Goal: Task Accomplishment & Management: Use online tool/utility

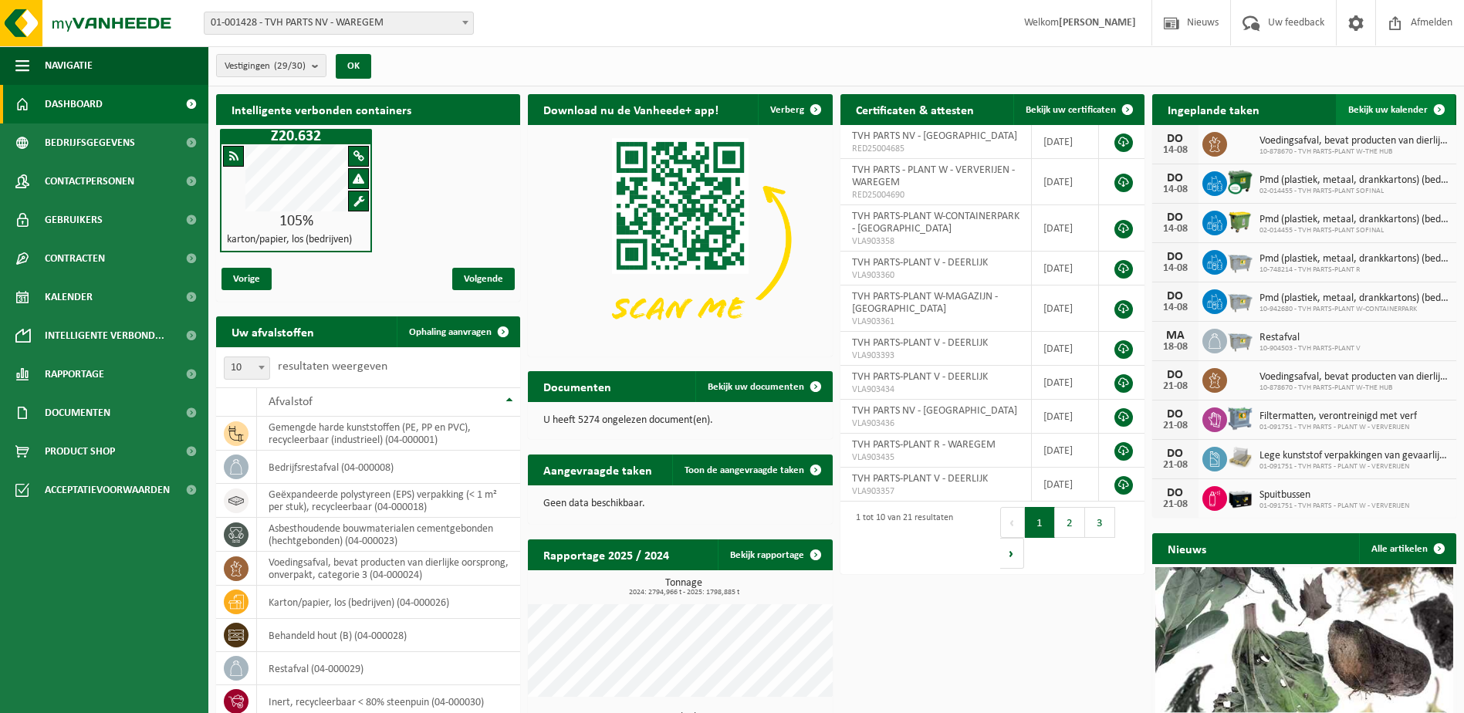
click at [1167, 106] on span at bounding box center [1439, 109] width 31 height 31
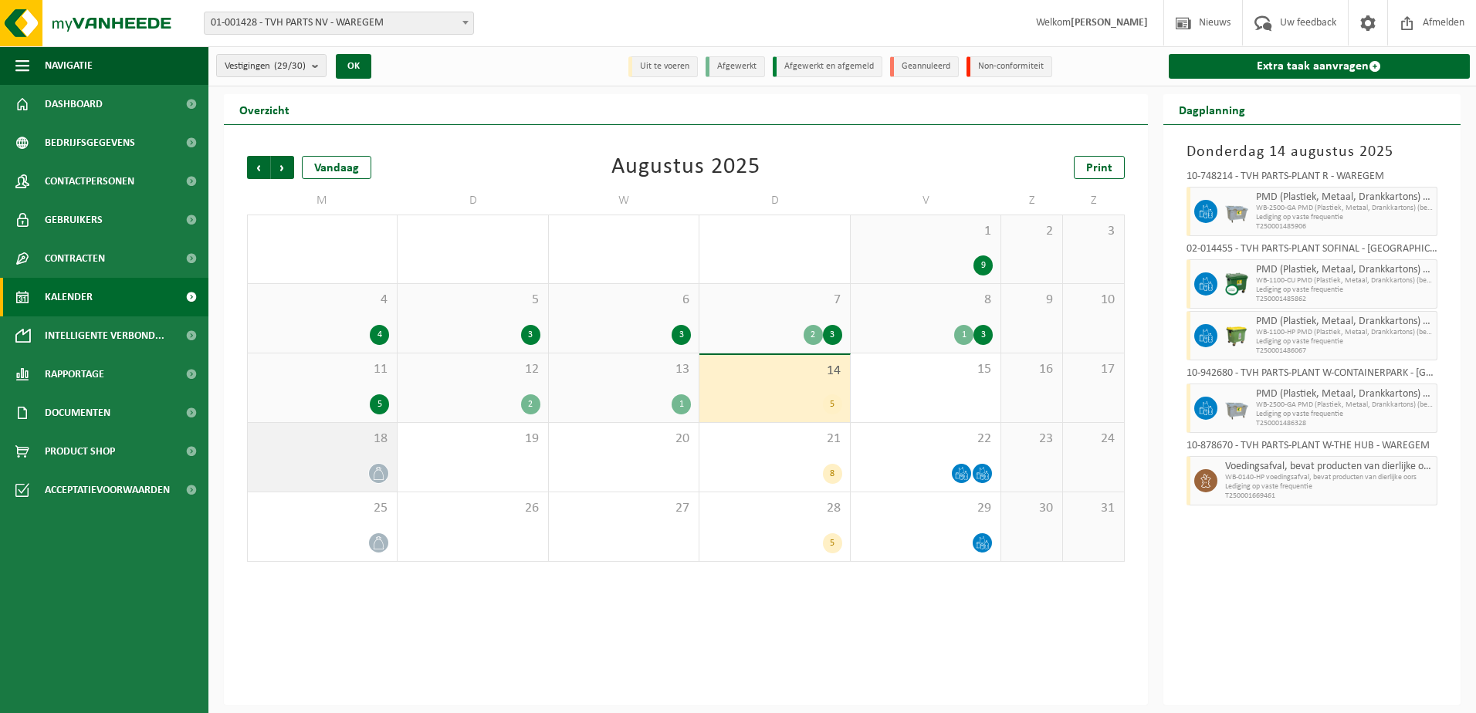
click at [316, 463] on div at bounding box center [323, 473] width 134 height 21
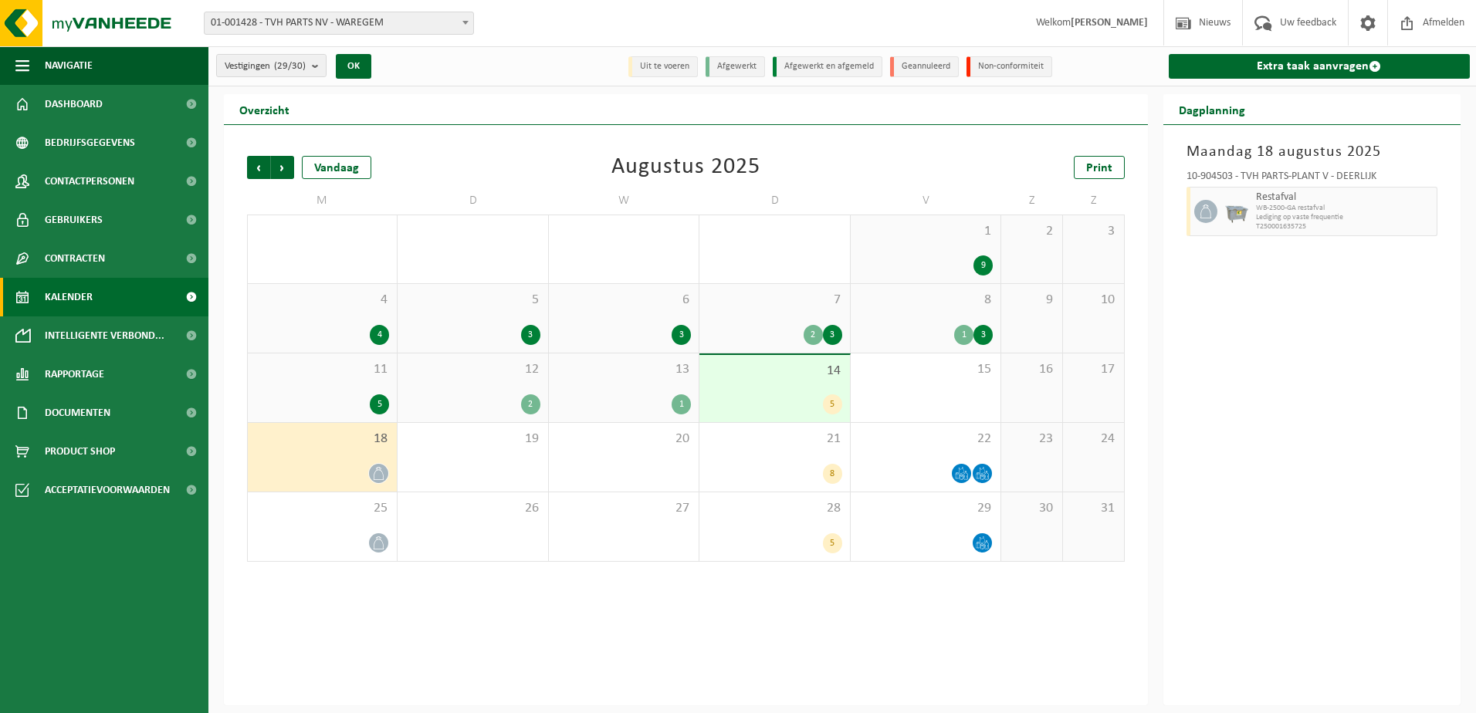
click at [1245, 342] on div "Maandag 18 augustus 2025 10-904503 - TVH PARTS-PLANT V - DEERLIJK Restafval WB-…" at bounding box center [1312, 415] width 298 height 580
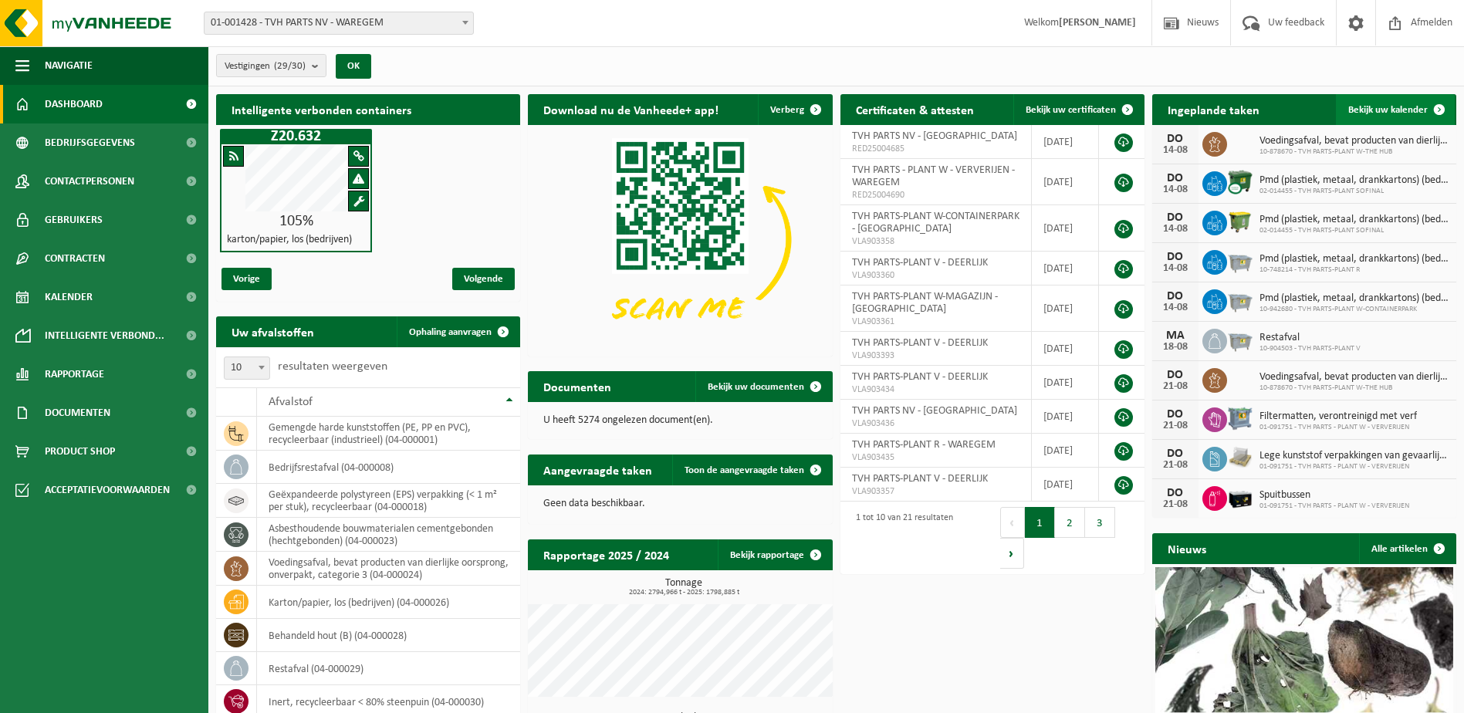
click at [1444, 101] on span at bounding box center [1439, 109] width 31 height 31
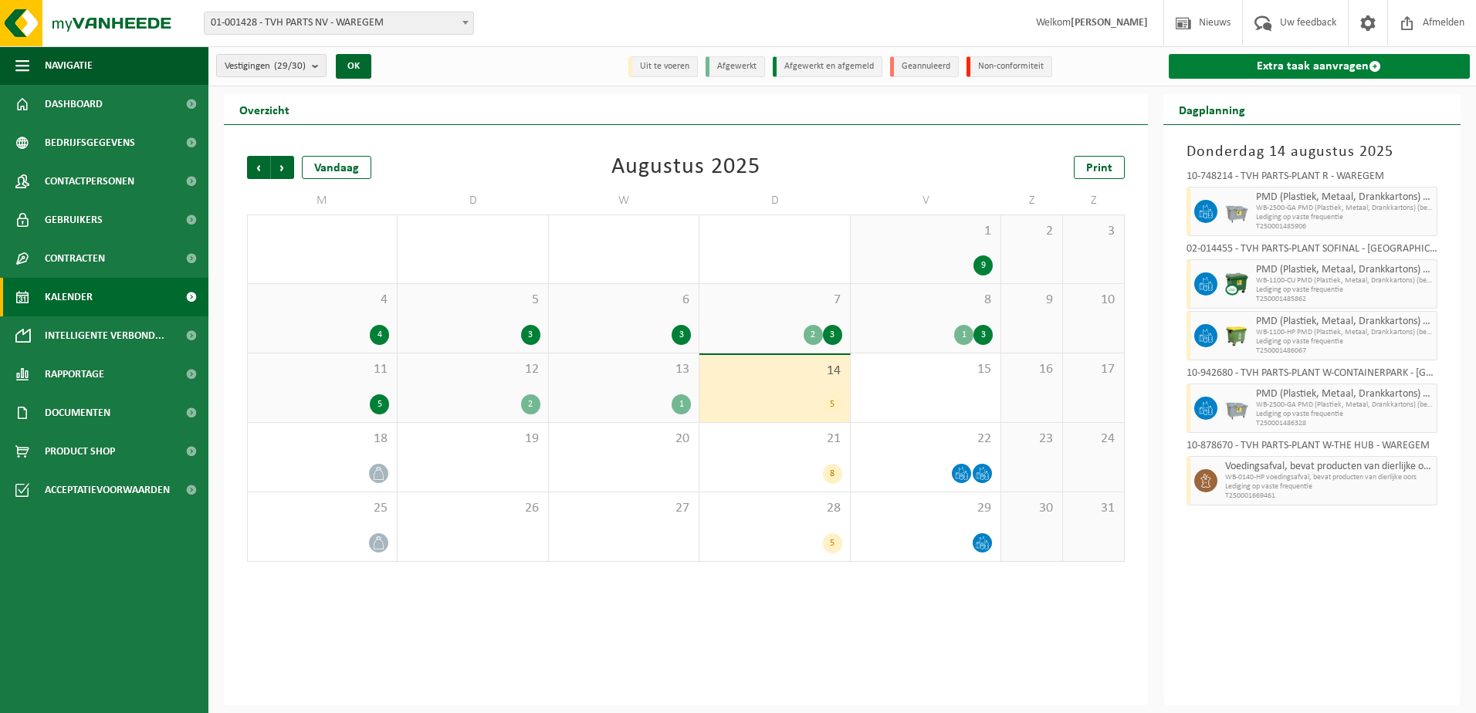
click at [1371, 69] on span at bounding box center [1375, 66] width 12 height 12
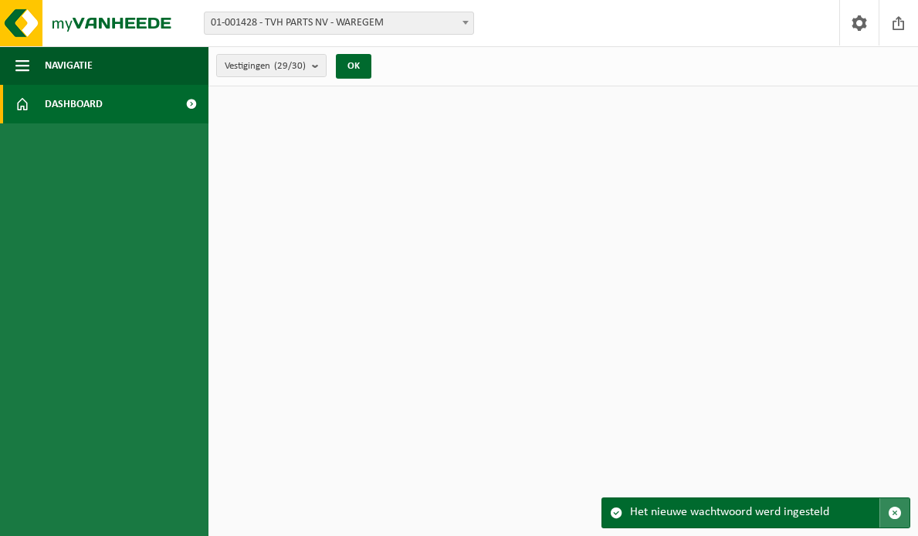
click at [895, 509] on span "button" at bounding box center [895, 513] width 14 height 14
